Goal: Transaction & Acquisition: Purchase product/service

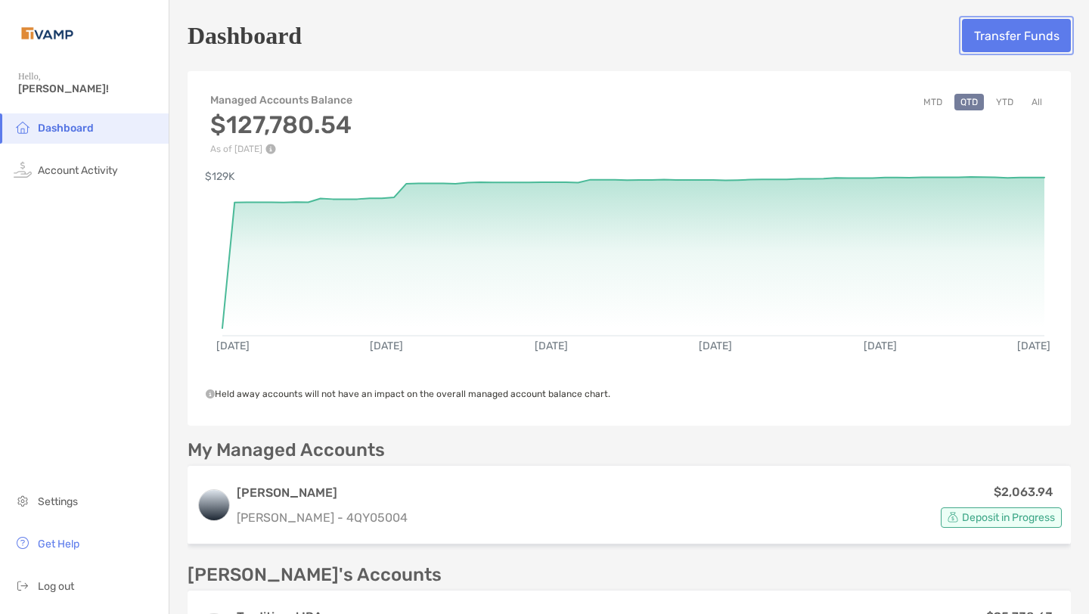
click at [1035, 44] on button "Transfer Funds" at bounding box center [1016, 35] width 109 height 33
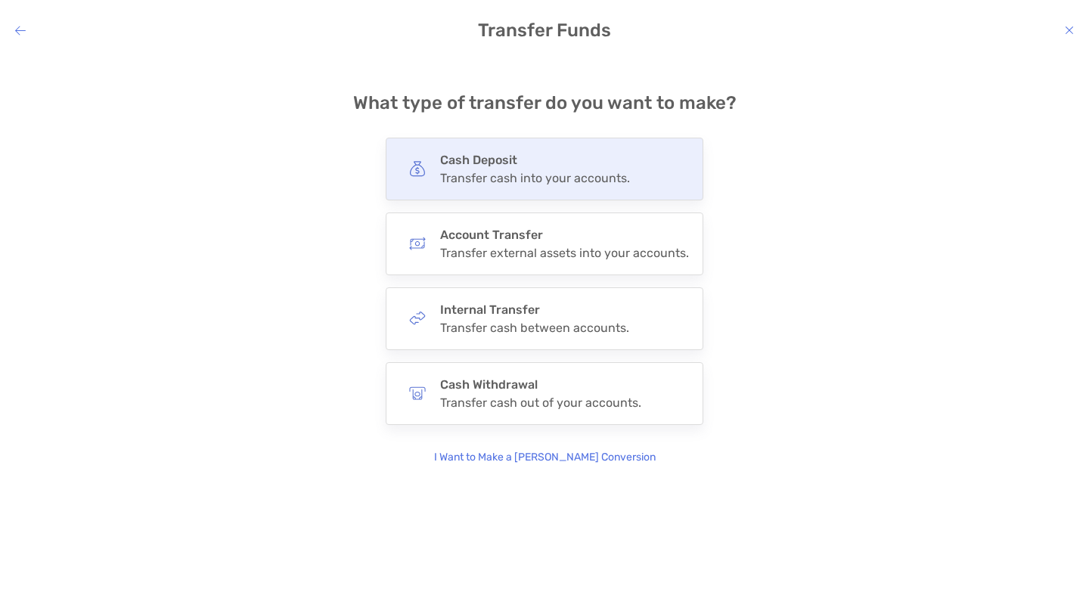
click at [555, 176] on div "Transfer cash into your accounts." at bounding box center [535, 178] width 190 height 14
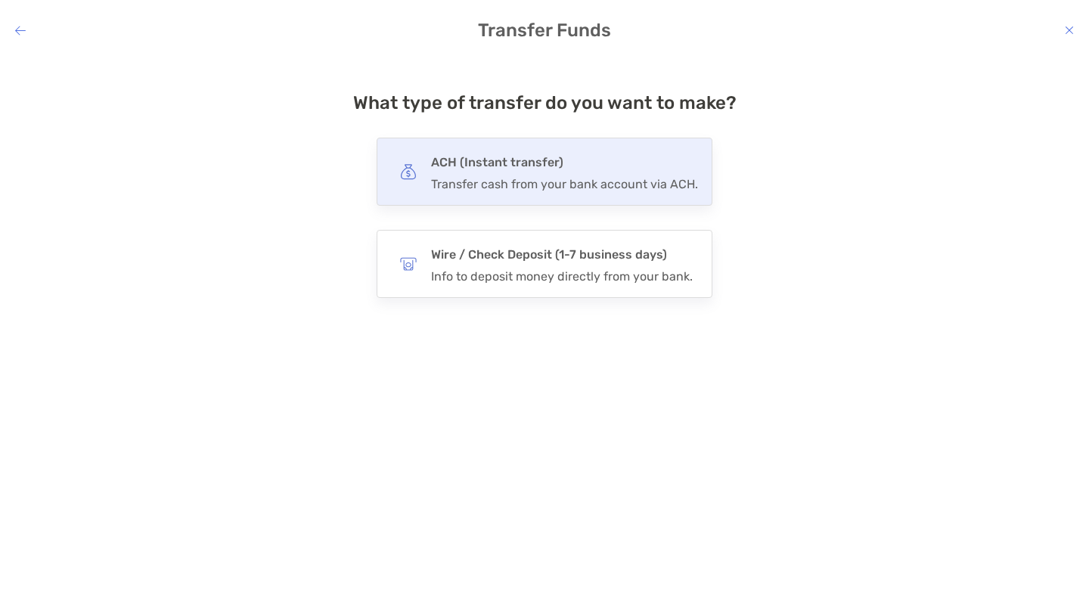
click at [547, 170] on h4 "ACH (Instant transfer)" at bounding box center [564, 162] width 267 height 21
click at [0, 0] on input "***" at bounding box center [0, 0] width 0 height 0
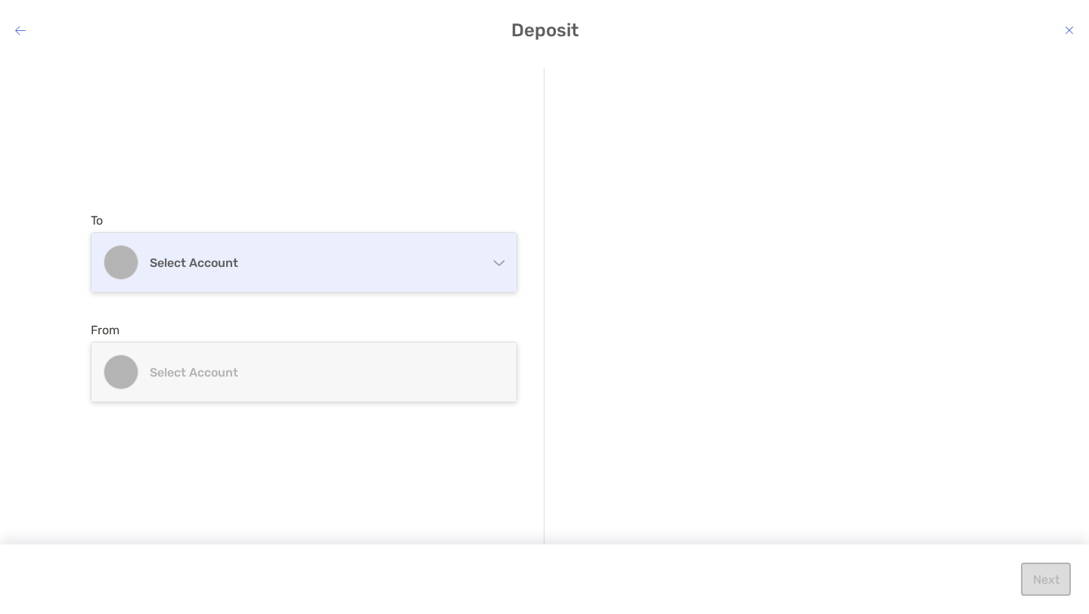
click at [409, 251] on div "Select account" at bounding box center [304, 262] width 425 height 59
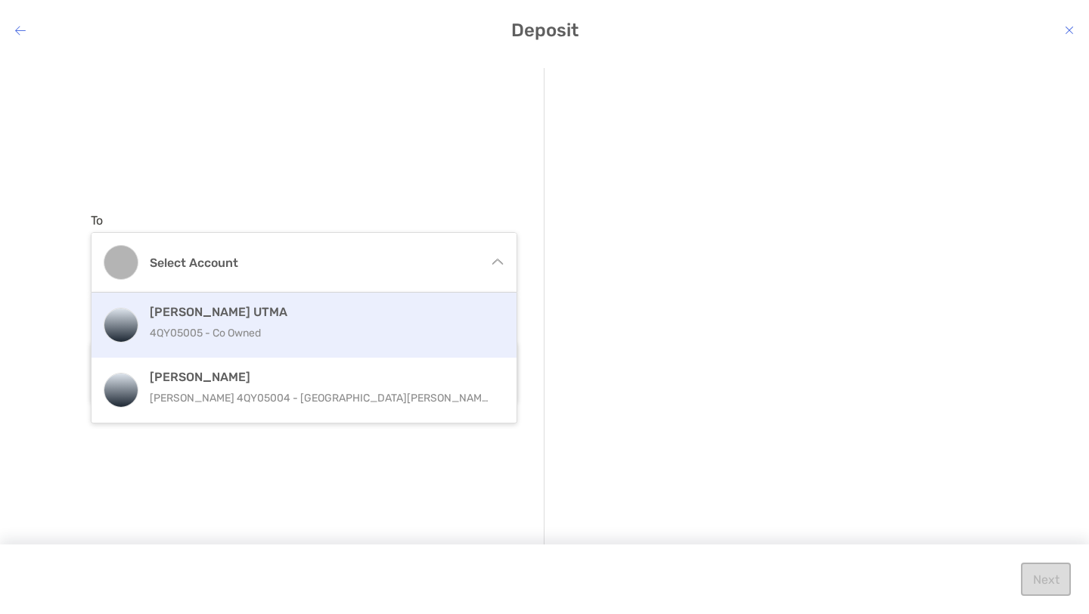
click at [260, 347] on div "[PERSON_NAME] UTMA 4QY05005 - Co Owned" at bounding box center [304, 325] width 425 height 65
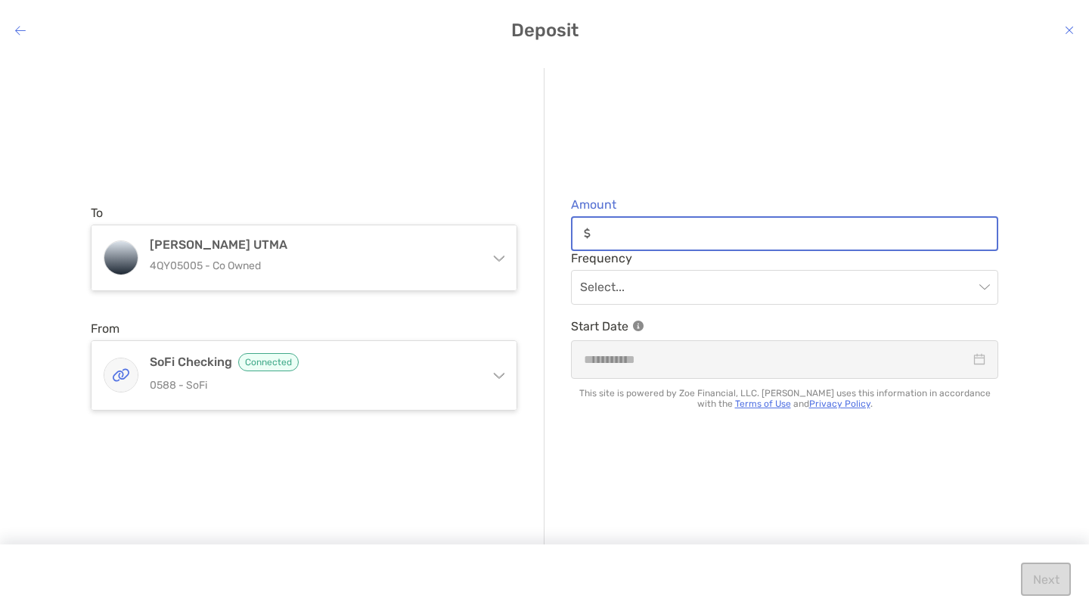
click at [652, 230] on input "Amount" at bounding box center [797, 233] width 400 height 13
type input "*****"
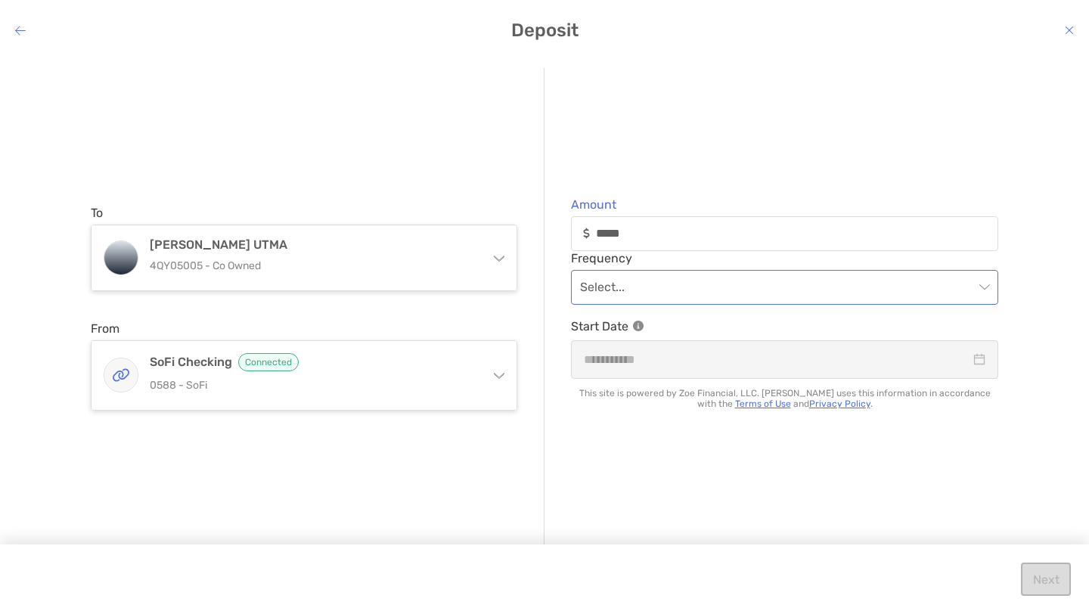
click at [690, 283] on input "modal" at bounding box center [777, 287] width 394 height 33
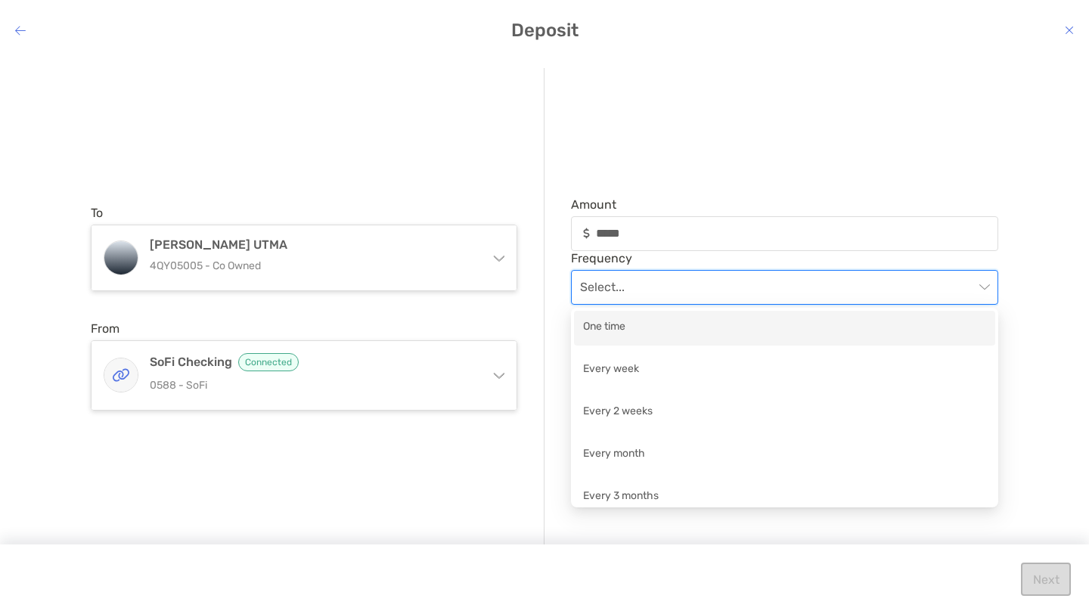
click at [654, 340] on div "One time" at bounding box center [784, 328] width 421 height 35
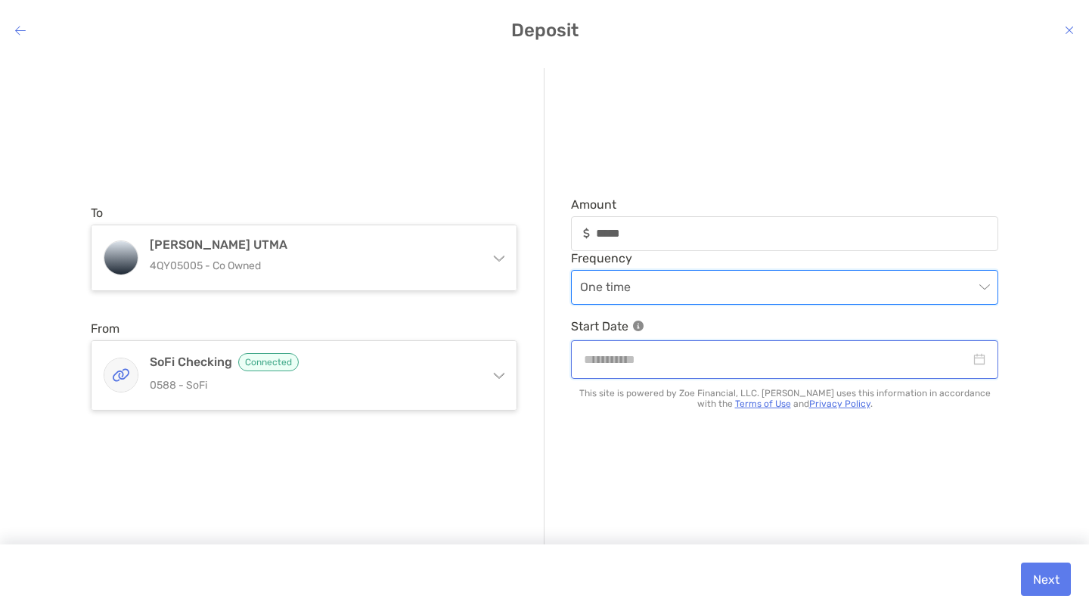
click at [651, 359] on input "modal" at bounding box center [777, 359] width 387 height 19
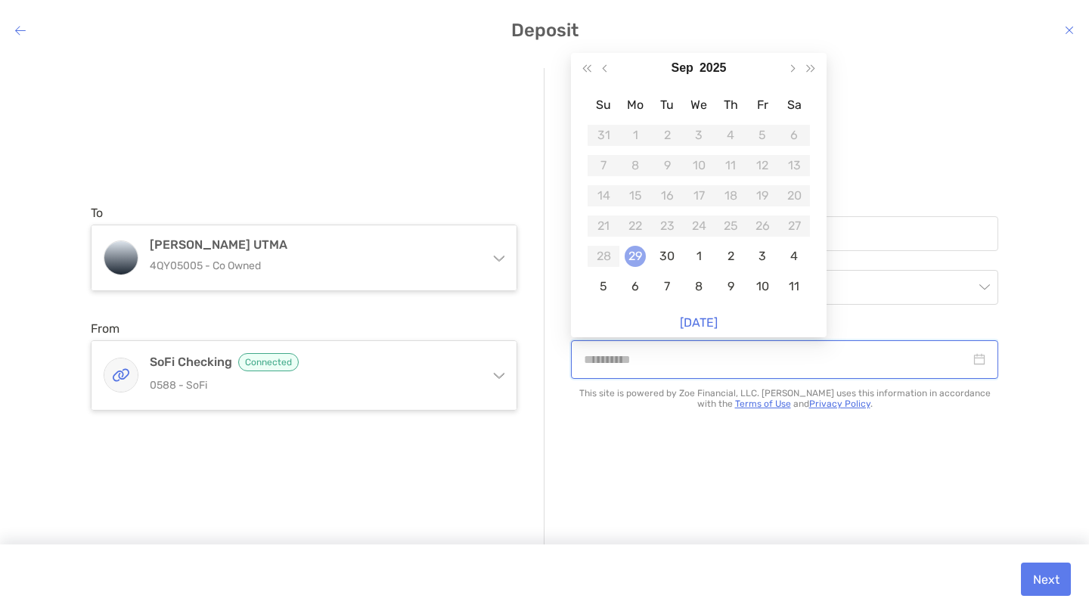
type input "**********"
click at [638, 257] on div "29" at bounding box center [635, 256] width 21 height 21
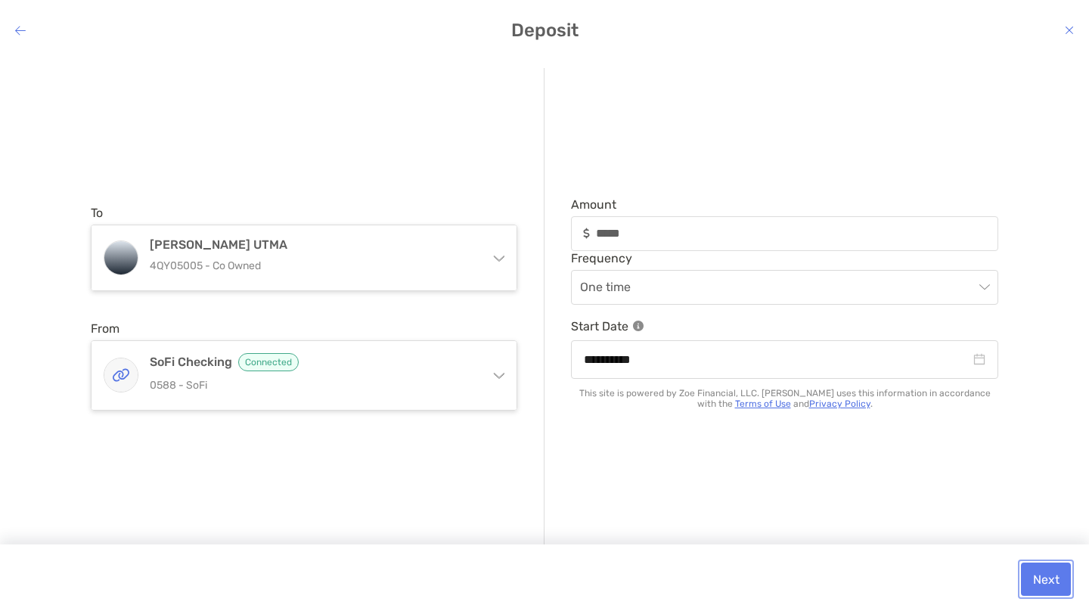
click at [1043, 583] on button "Next" at bounding box center [1046, 579] width 50 height 33
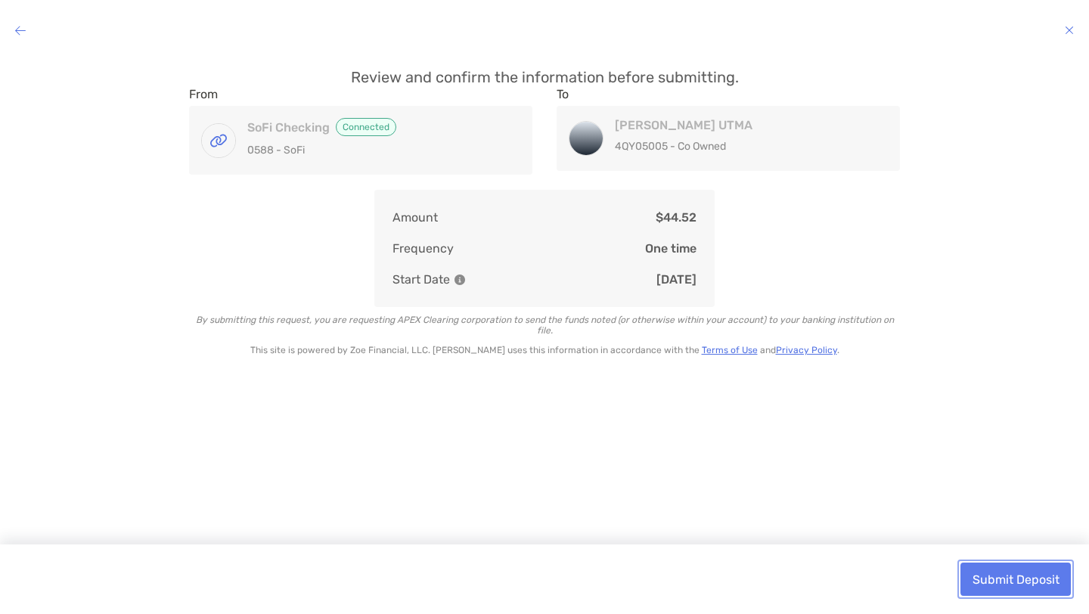
click at [1017, 573] on button "Submit Deposit" at bounding box center [1016, 579] width 110 height 33
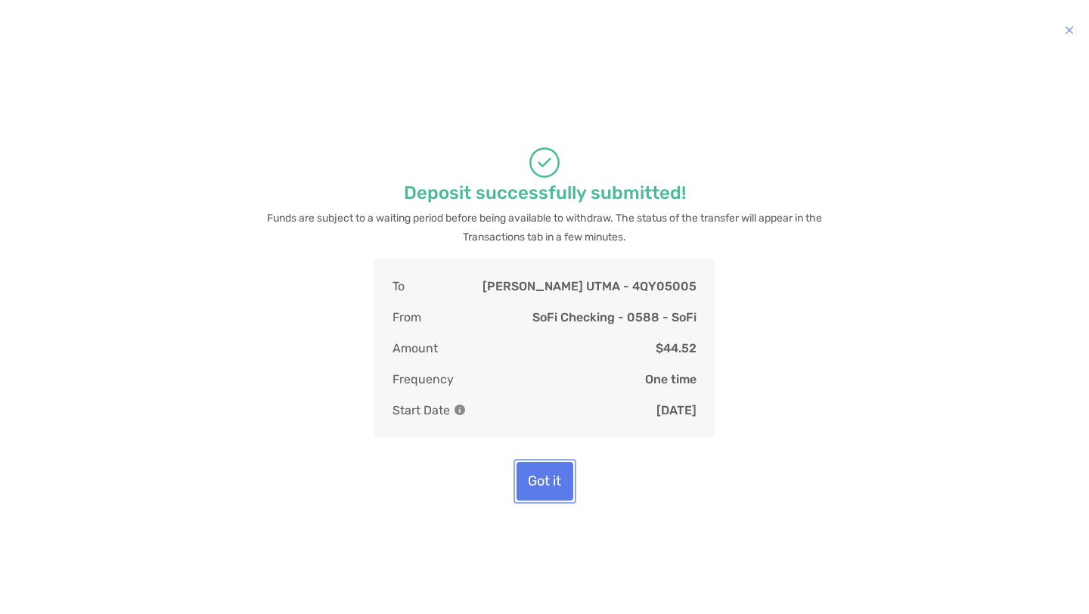
click at [540, 476] on button "Got it" at bounding box center [545, 481] width 57 height 39
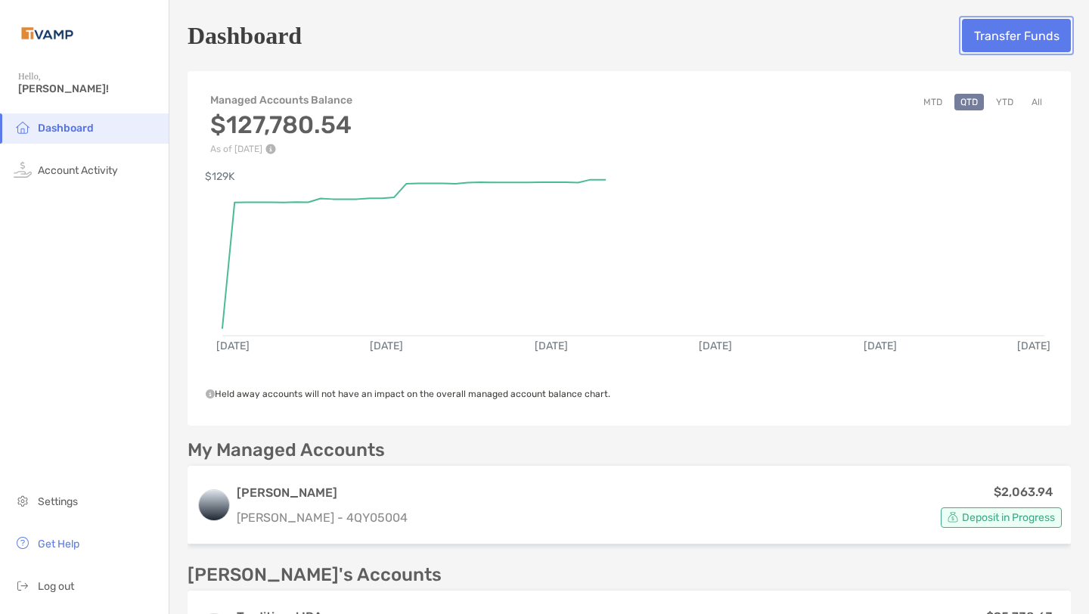
click at [993, 38] on button "Transfer Funds" at bounding box center [1016, 35] width 109 height 33
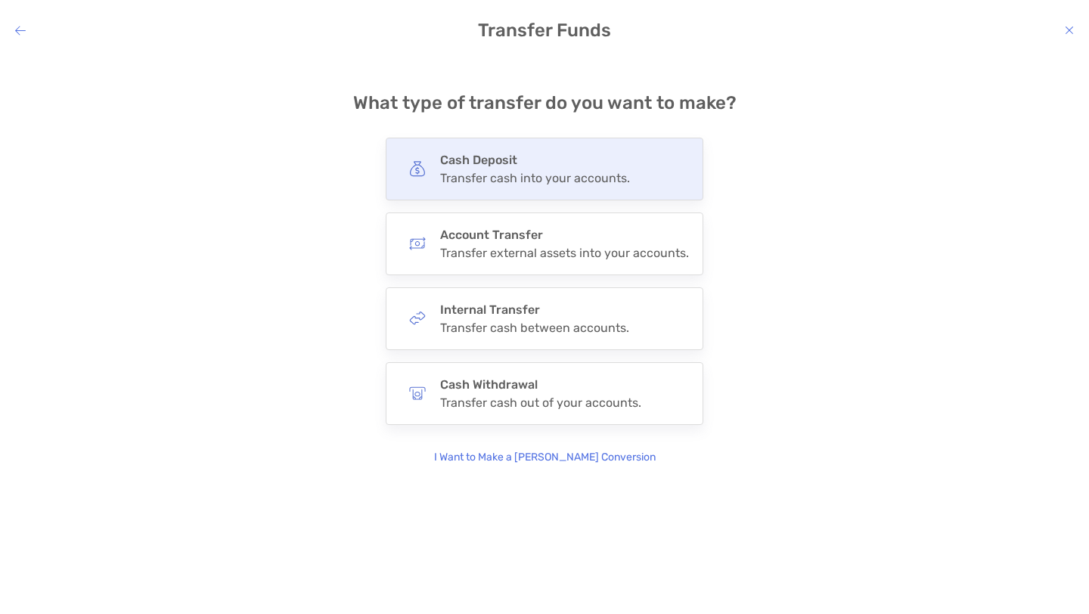
click at [509, 172] on div "Transfer cash into your accounts." at bounding box center [535, 178] width 190 height 14
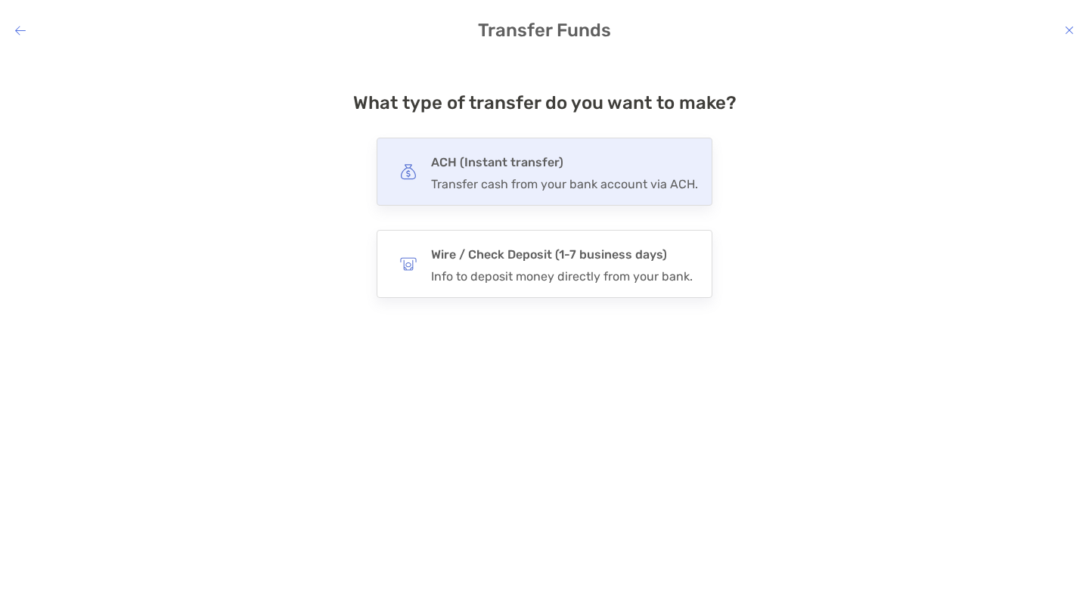
click at [490, 161] on h4 "ACH (Instant transfer)" at bounding box center [564, 162] width 267 height 21
click at [0, 0] on input "***" at bounding box center [0, 0] width 0 height 0
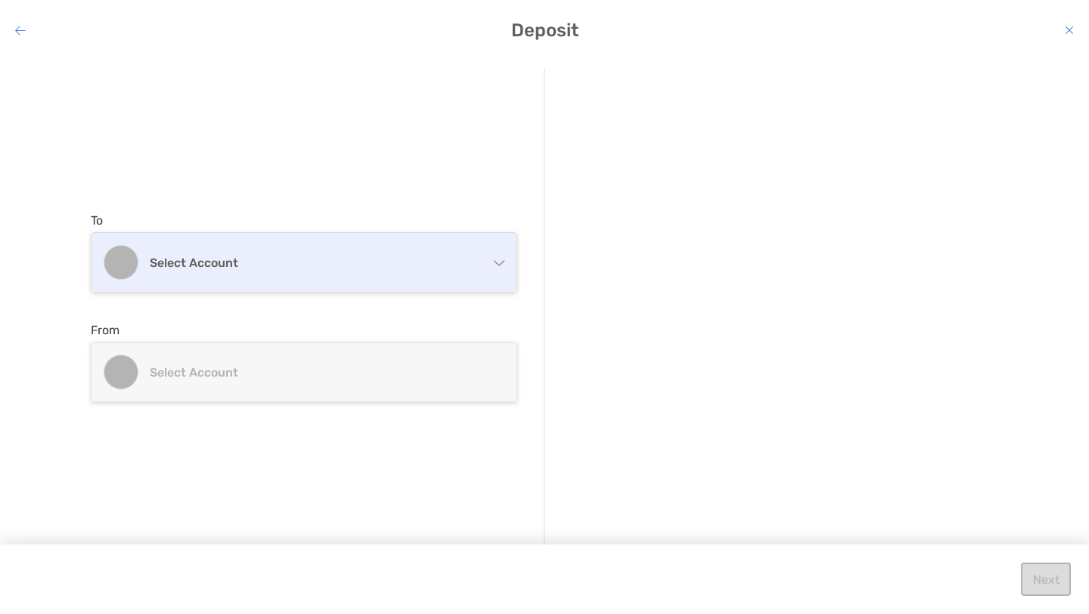
click at [350, 275] on div "Select account" at bounding box center [304, 262] width 425 height 59
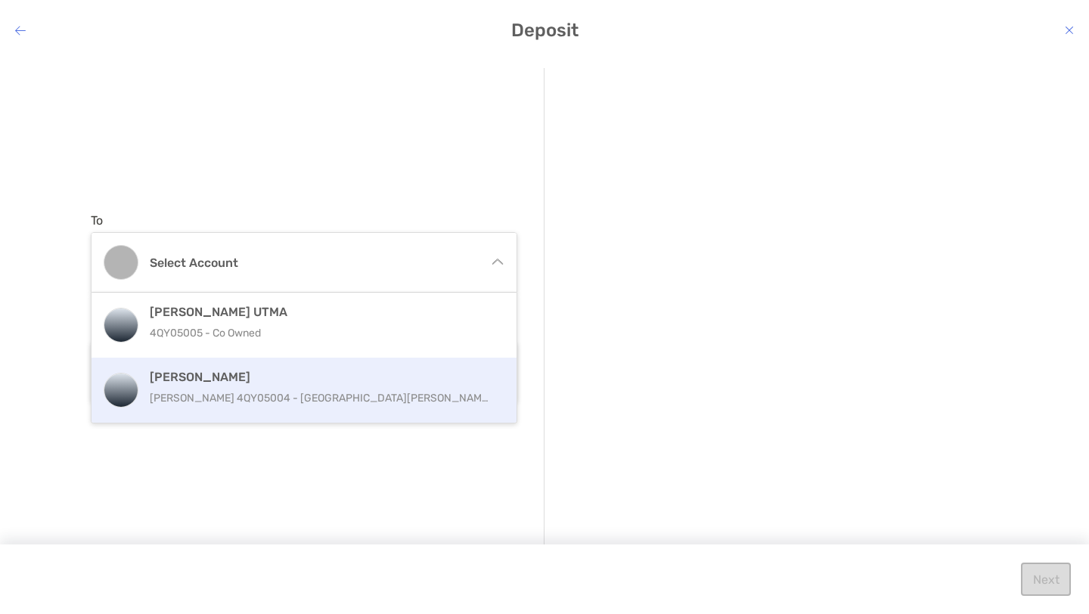
click at [274, 374] on h4 "[PERSON_NAME]" at bounding box center [320, 377] width 341 height 14
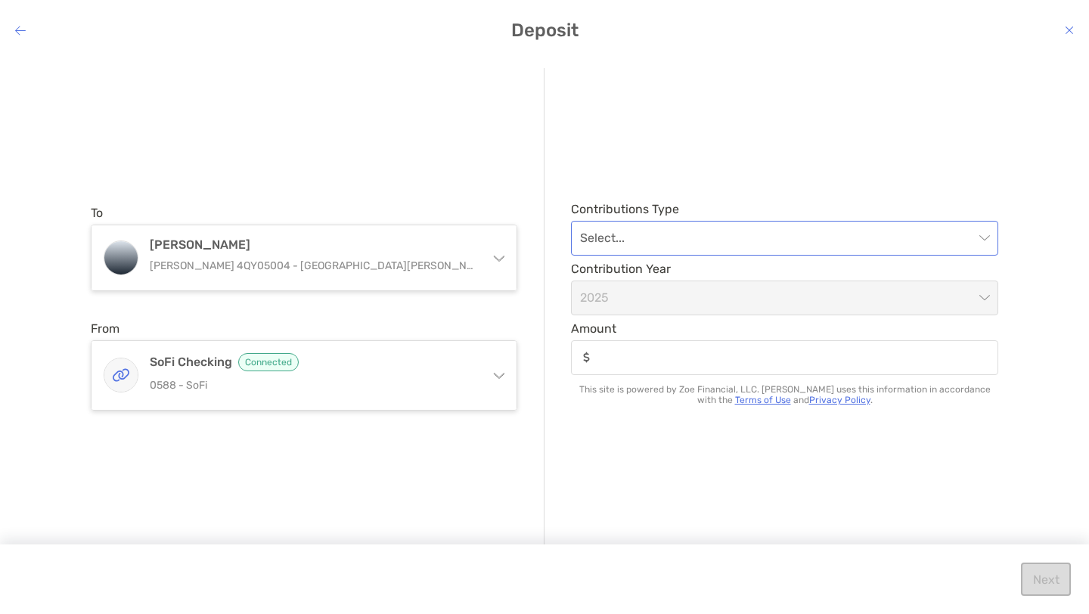
click at [682, 236] on input "modal" at bounding box center [777, 238] width 394 height 33
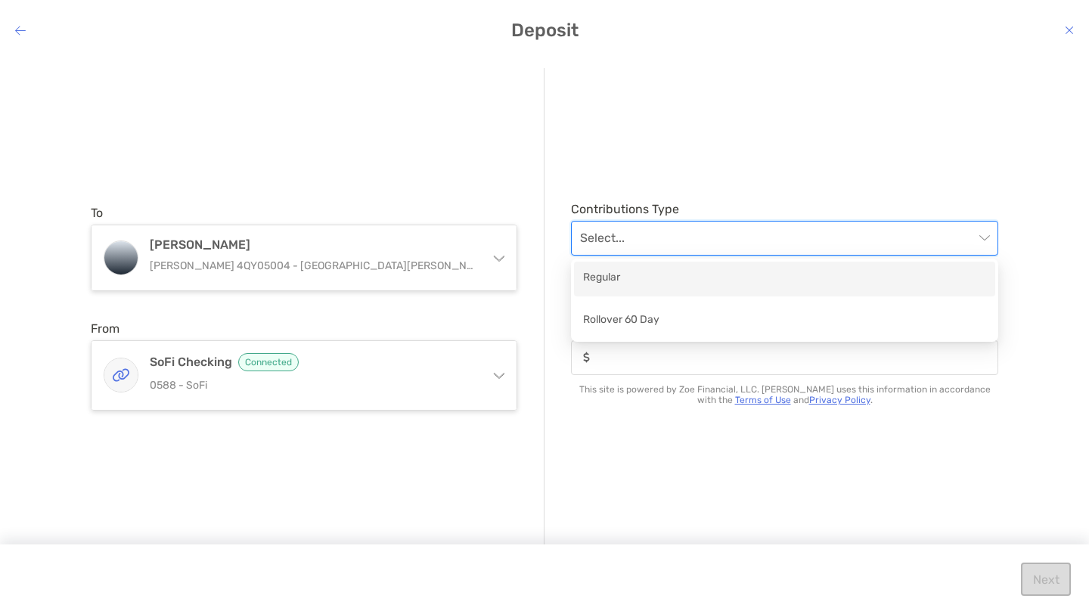
click at [659, 270] on div "Regular" at bounding box center [784, 278] width 403 height 19
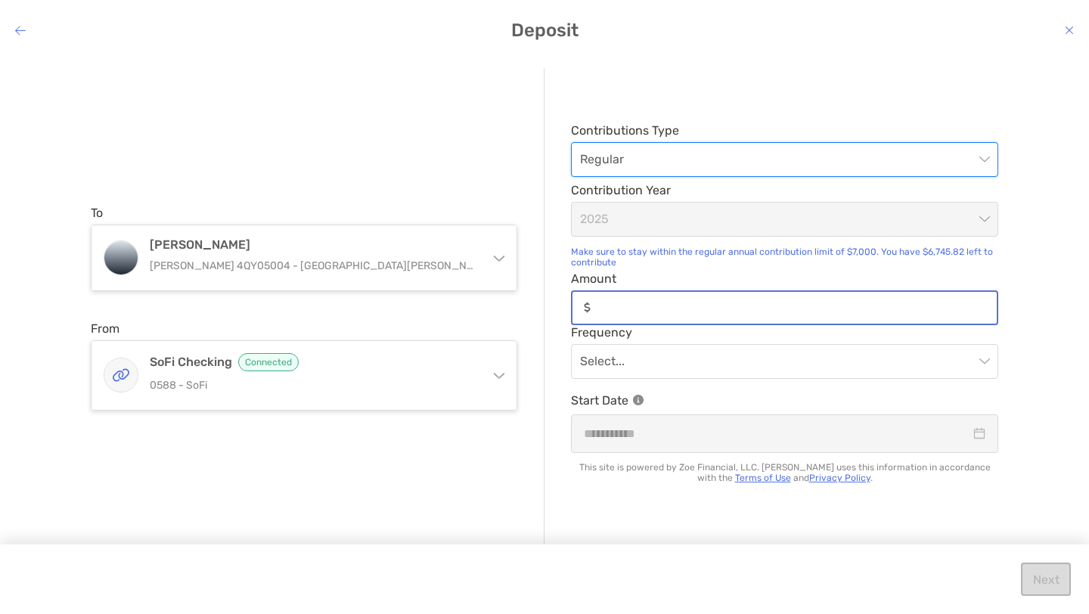
click at [657, 306] on input "Amount" at bounding box center [797, 307] width 400 height 13
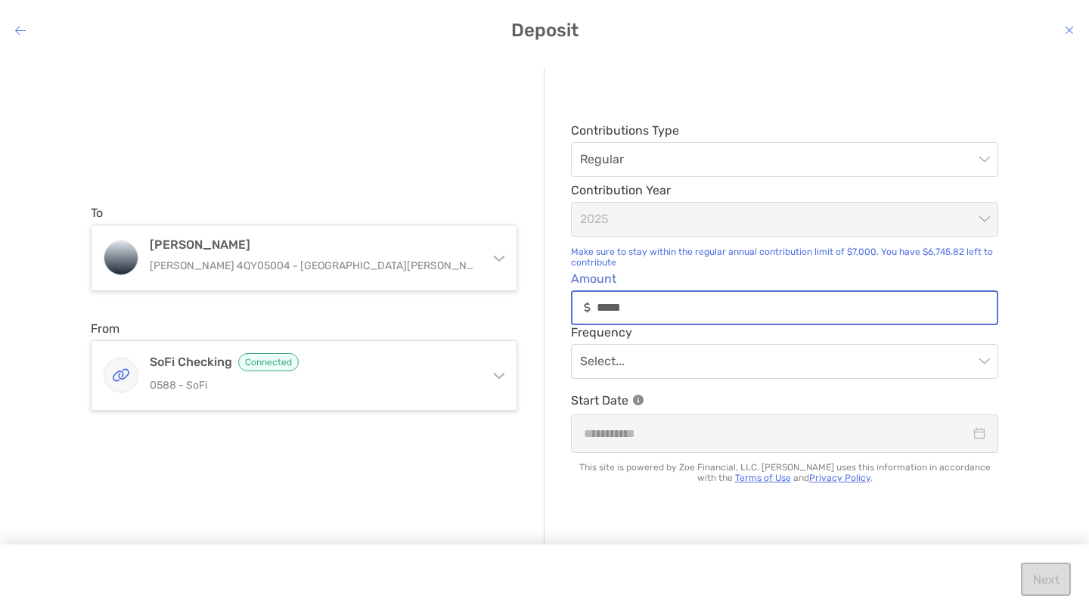
type input "*****"
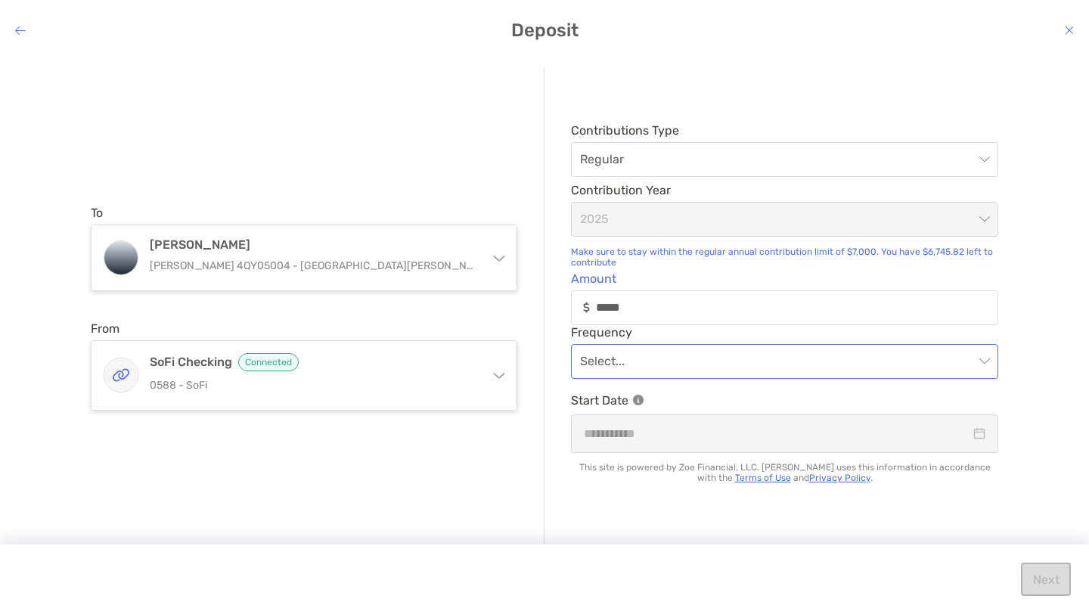
click at [713, 359] on input "modal" at bounding box center [777, 361] width 394 height 33
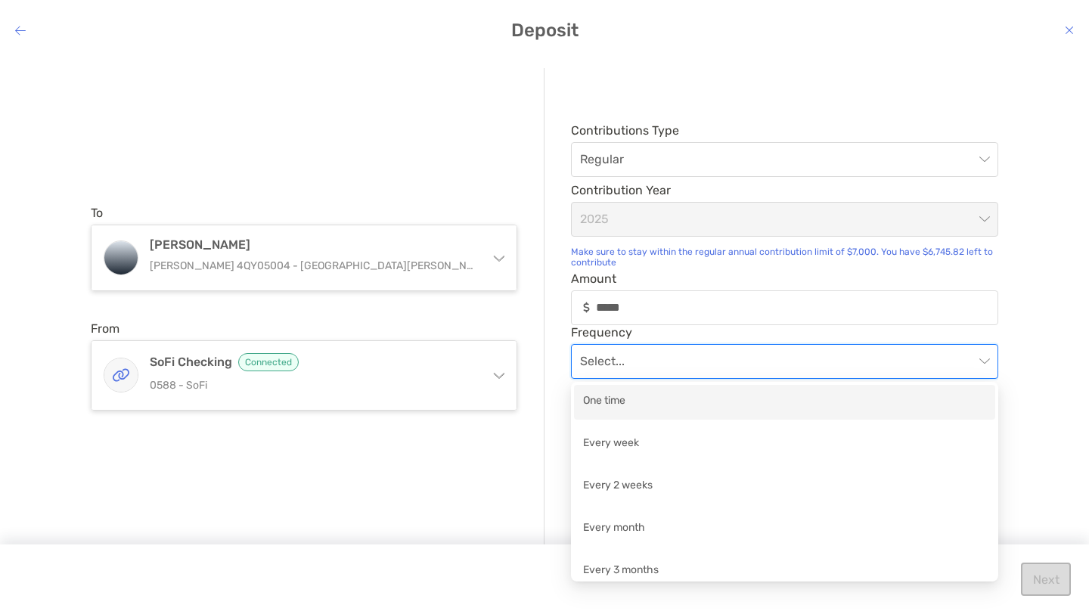
click at [679, 405] on div "One time" at bounding box center [784, 402] width 403 height 19
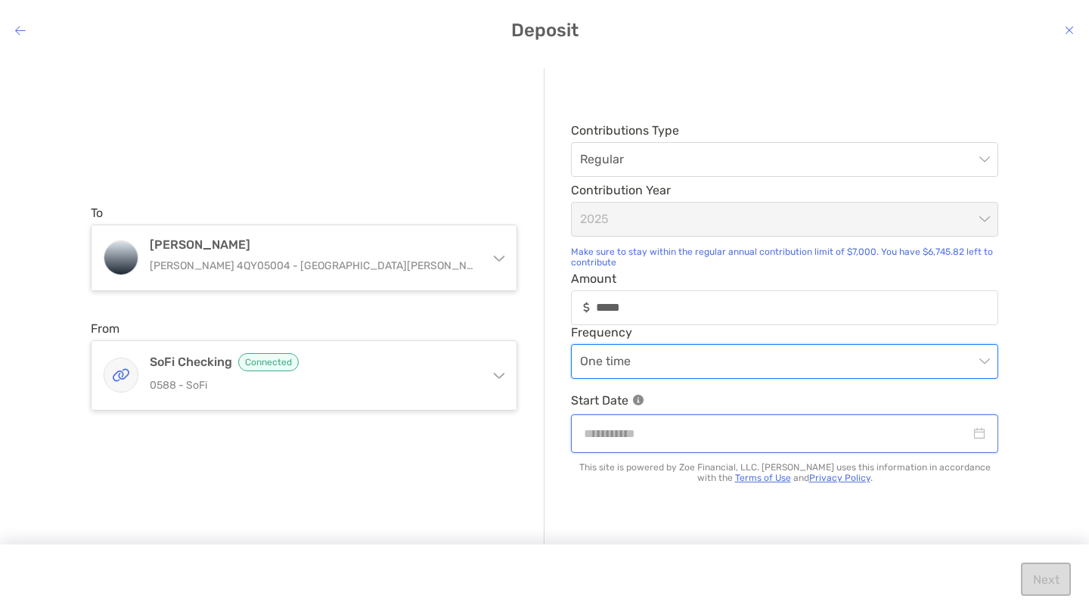
click at [679, 434] on input "modal" at bounding box center [777, 433] width 387 height 19
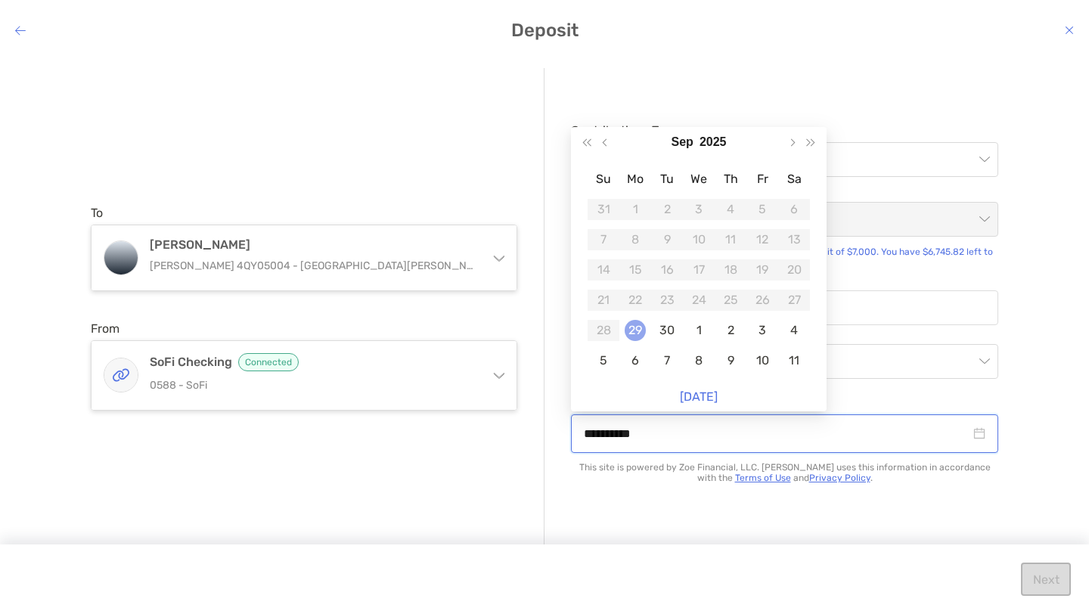
type input "**********"
click at [636, 331] on div "29" at bounding box center [635, 330] width 21 height 21
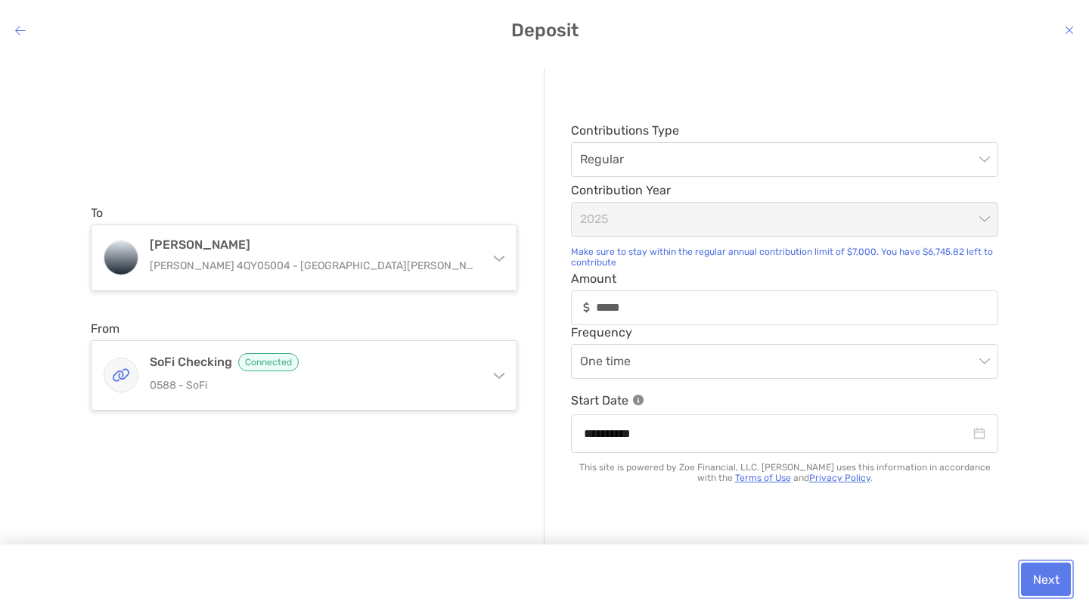
click at [1044, 584] on button "Next" at bounding box center [1046, 579] width 50 height 33
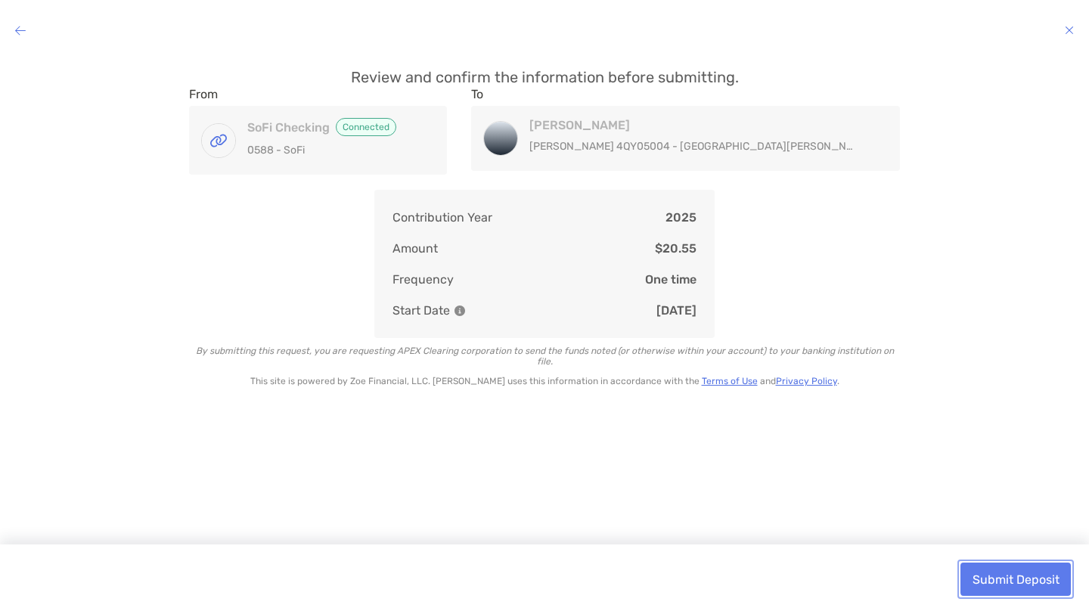
click at [1041, 585] on button "Submit Deposit" at bounding box center [1016, 579] width 110 height 33
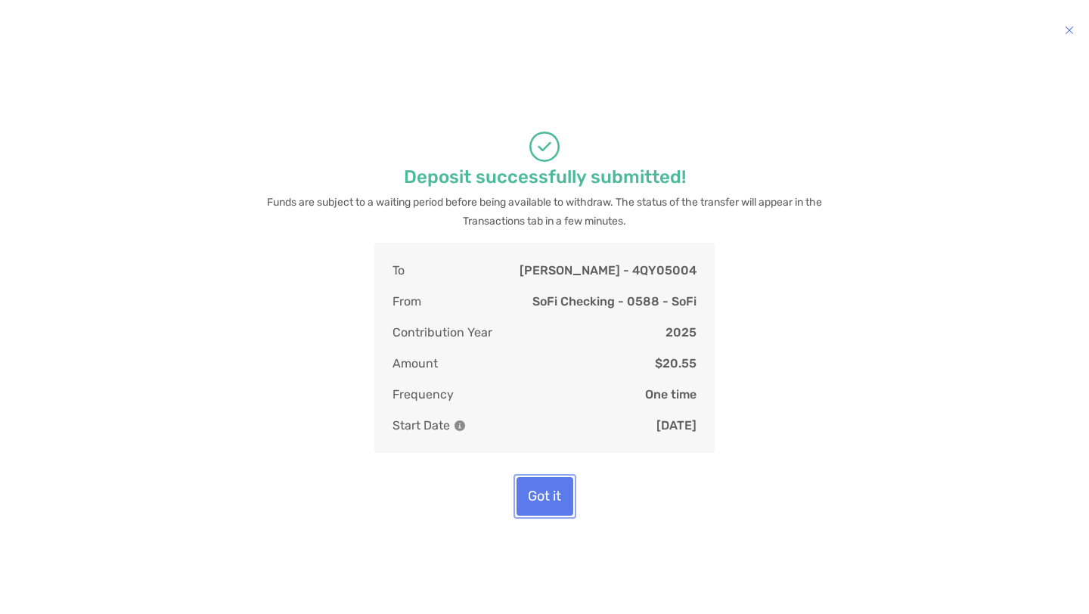
click at [555, 505] on button "Got it" at bounding box center [545, 496] width 57 height 39
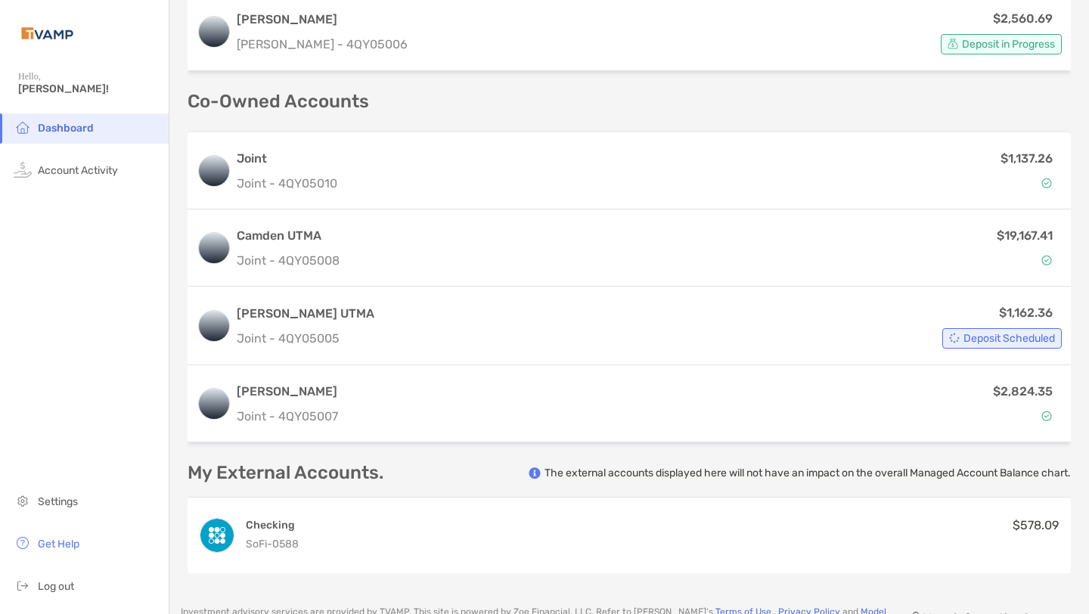
scroll to position [910, 0]
